Goal: Information Seeking & Learning: Check status

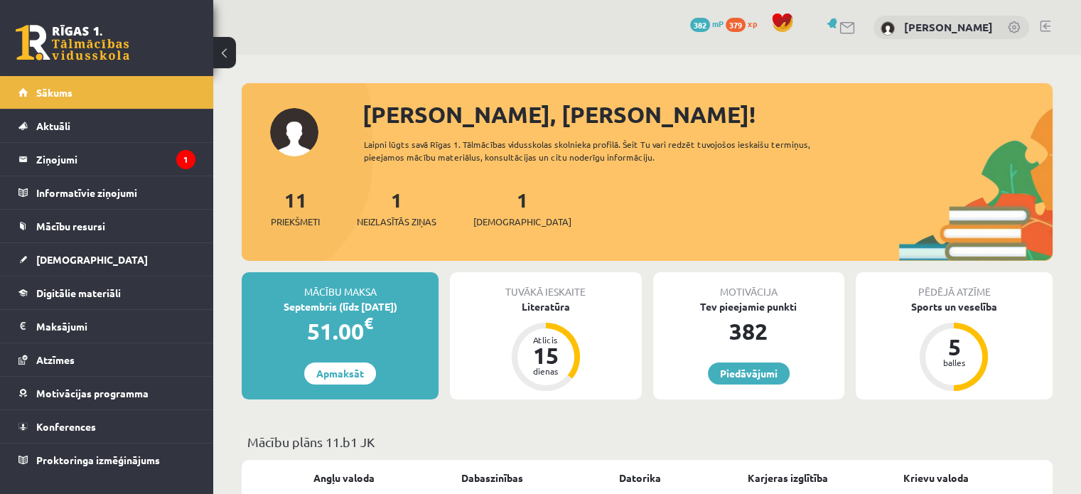
scroll to position [23, 0]
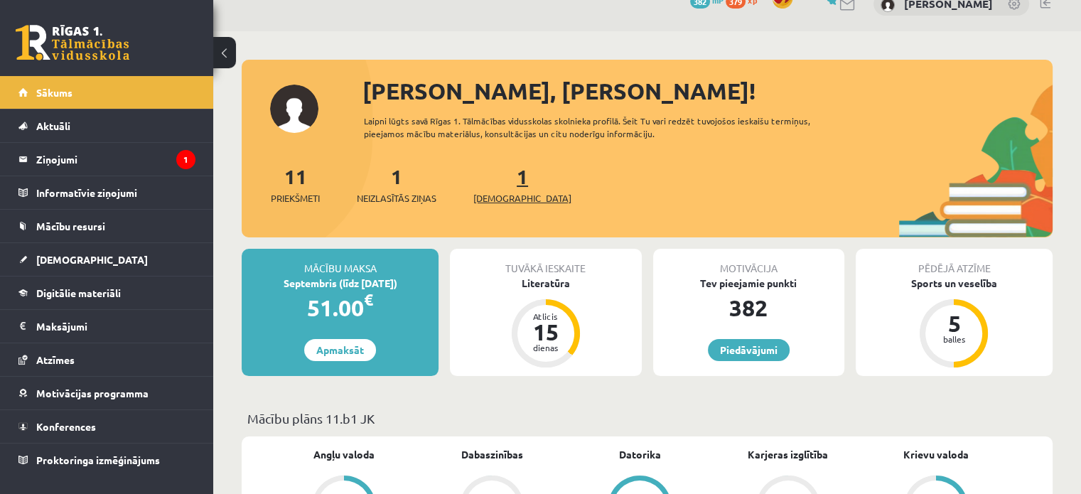
click at [498, 176] on link "1 Ieskaites" at bounding box center [522, 184] width 98 height 42
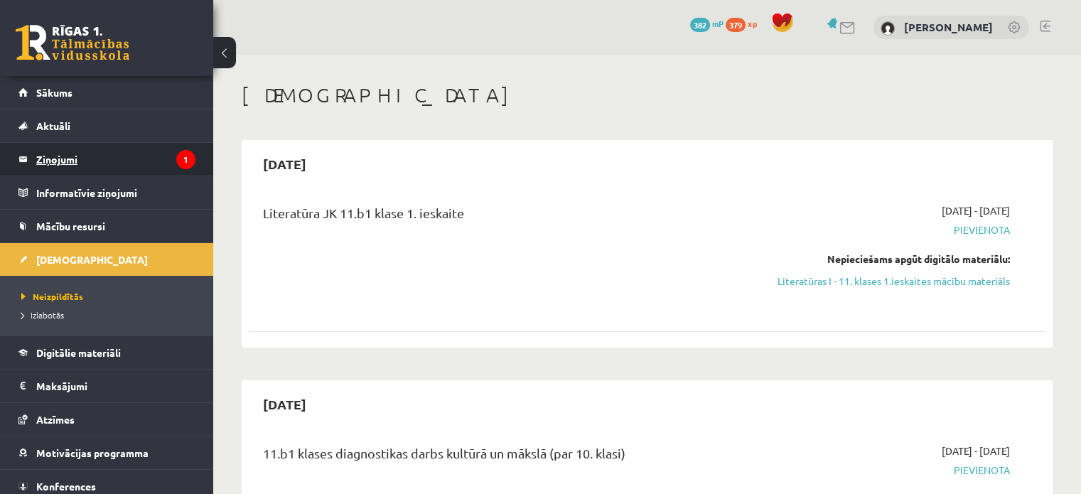
click at [142, 164] on legend "Ziņojumi 1" at bounding box center [115, 159] width 159 height 33
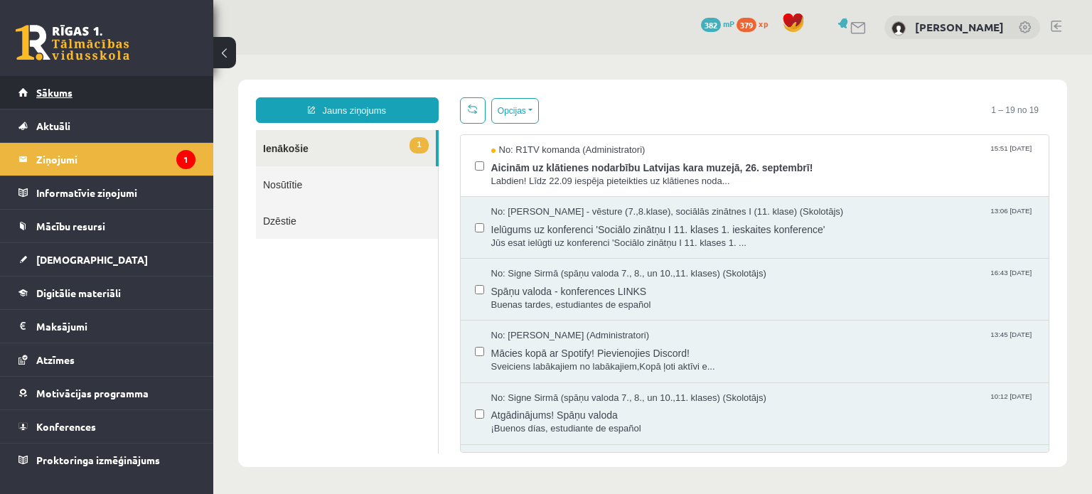
click at [80, 100] on link "Sākums" at bounding box center [106, 92] width 177 height 33
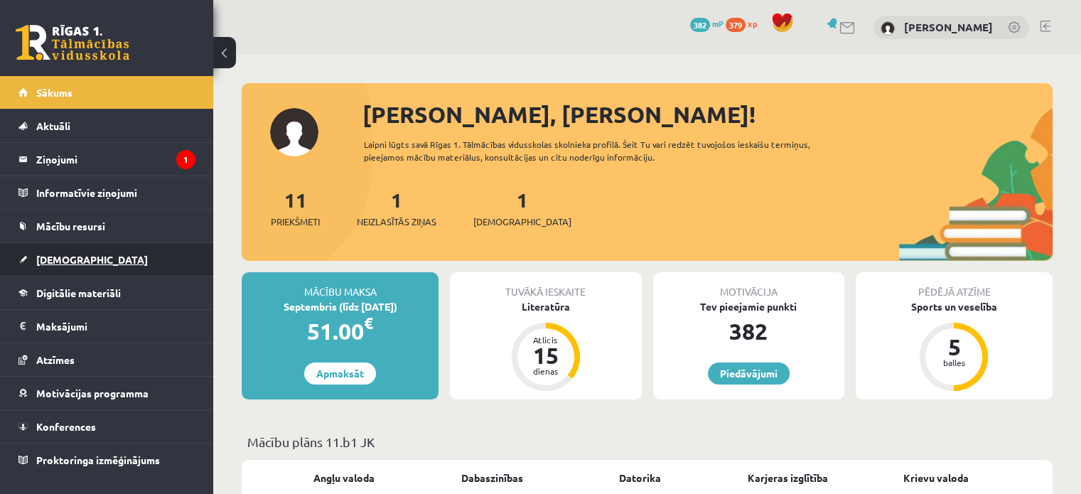
click at [80, 261] on link "[DEMOGRAPHIC_DATA]" at bounding box center [106, 259] width 177 height 33
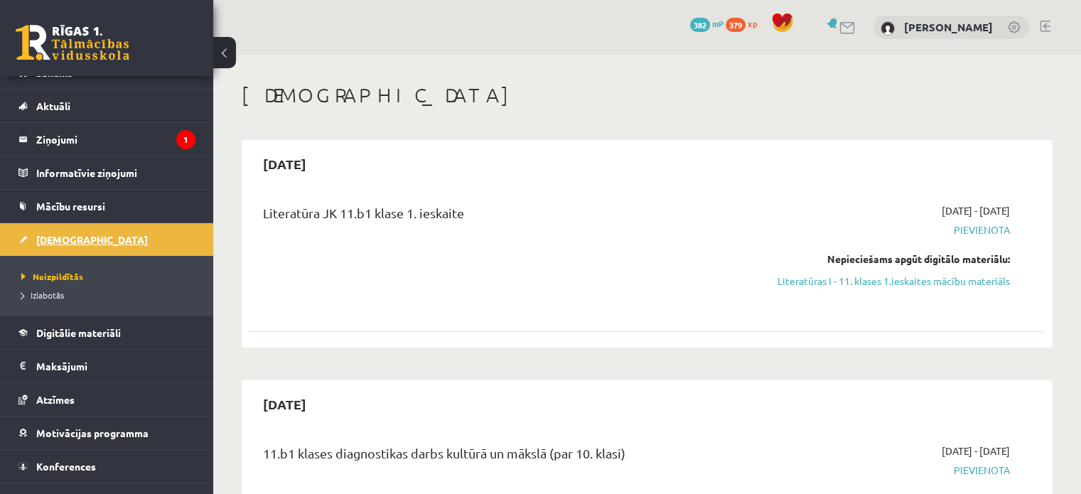
scroll to position [40, 0]
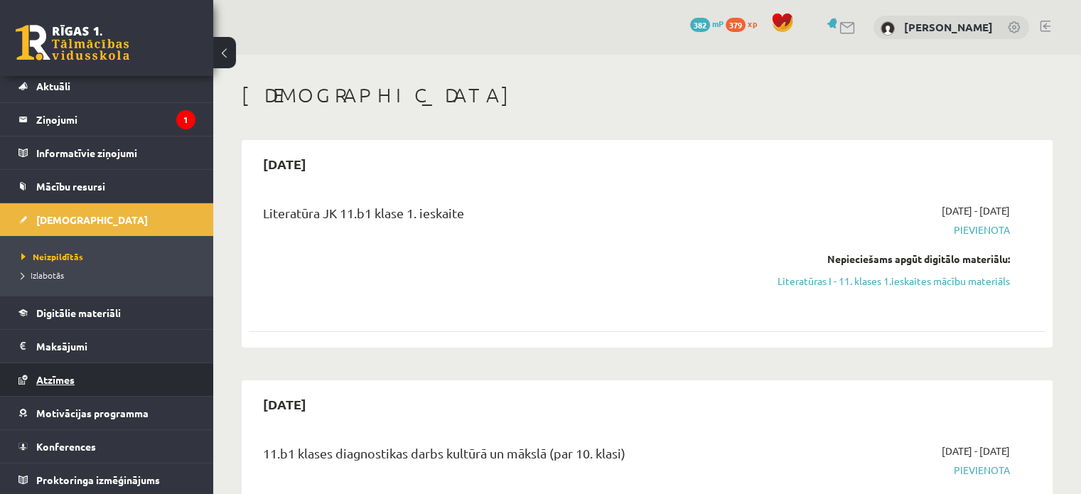
click at [67, 375] on span "Atzīmes" at bounding box center [55, 379] width 38 height 13
